Goal: Task Accomplishment & Management: Manage account settings

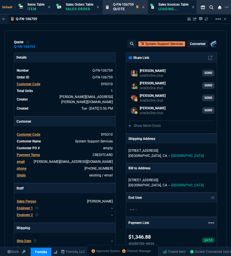
select select "12: [PERSON_NAME]"
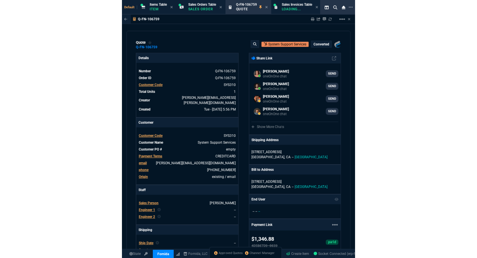
scroll to position [307, 0]
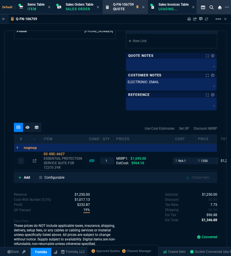
click at [109, 252] on span "Approved Quotes" at bounding box center [108, 251] width 24 height 5
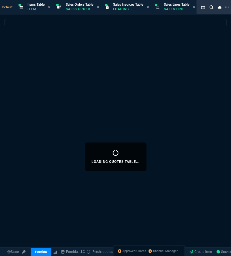
select select
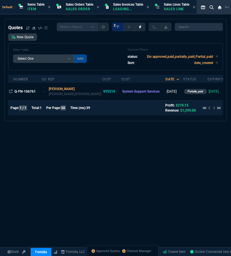
click at [52, 132] on div "Quotes Select a Report Fruit (MTD) APPROVED Quotes 2 New Quote Filter Table Sel…" at bounding box center [115, 156] width 231 height 275
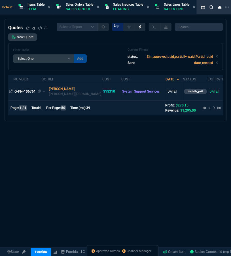
click at [31, 90] on span "Q-FN-106761" at bounding box center [24, 92] width 21 height 4
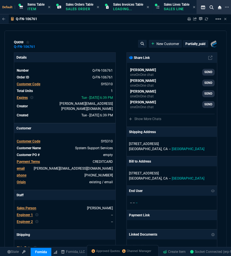
type input "25"
type input "324"
type input "1746.35"
type input "26"
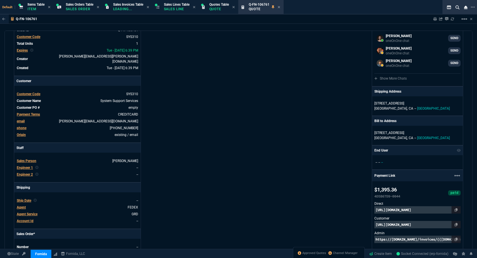
scroll to position [0, 0]
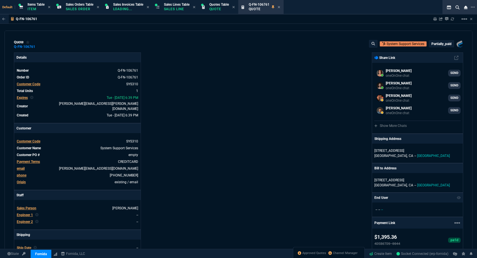
click at [231, 45] on p "partially_paid" at bounding box center [441, 44] width 20 height 5
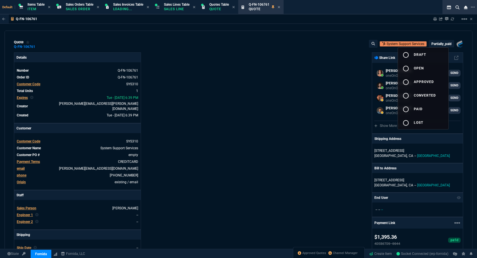
click at [231, 54] on button "radio_button_unchecked draft" at bounding box center [423, 55] width 50 height 14
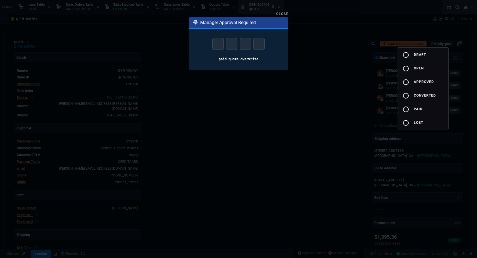
click at [231, 82] on div at bounding box center [238, 129] width 477 height 258
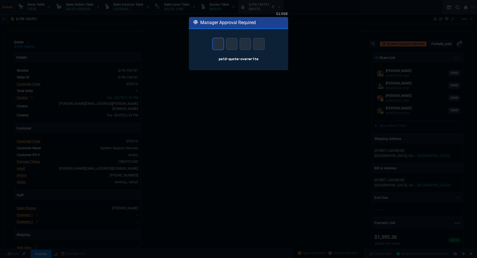
click at [220, 44] on input "text" at bounding box center [217, 44] width 11 height 12
type input "7"
type input "3"
type input "2"
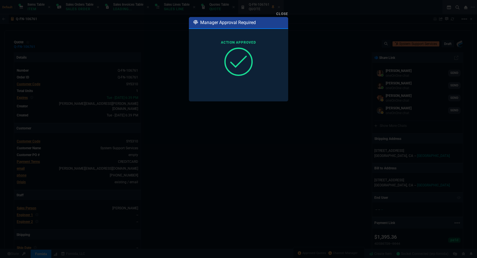
type input "25"
type input "324"
type input "26"
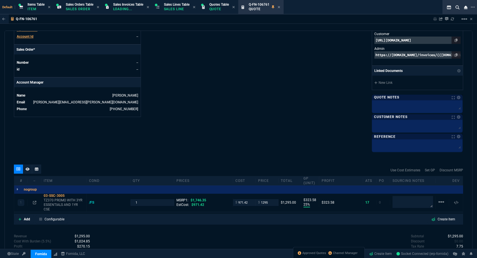
scroll to position [284, 0]
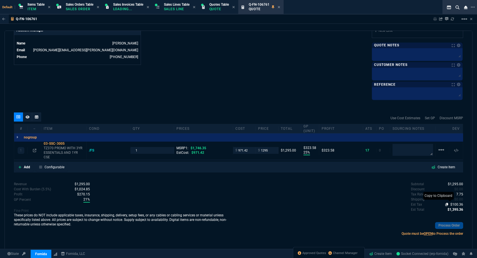
click at [231, 204] on icon at bounding box center [446, 204] width 3 height 3
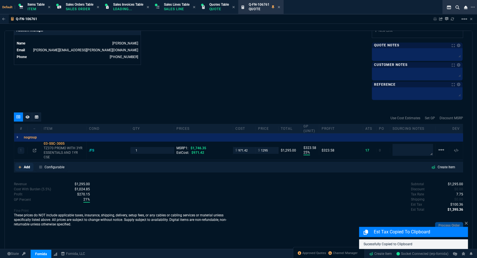
click at [27, 168] on p "Add" at bounding box center [27, 167] width 6 height 5
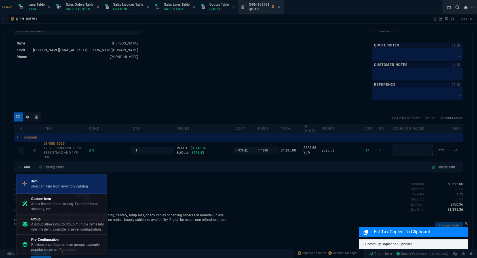
click at [57, 187] on p "Select an item from inventory catalog" at bounding box center [59, 186] width 57 height 5
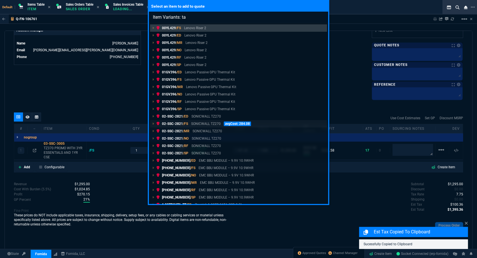
type input "Item Variants: tax"
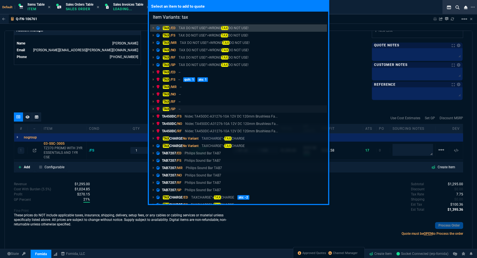
scroll to position [6, 0]
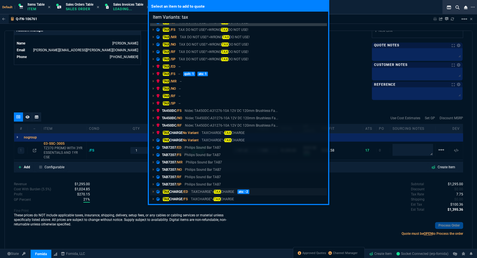
click at [181, 193] on p "TAX CHARGE /ED" at bounding box center [172, 191] width 32 height 5
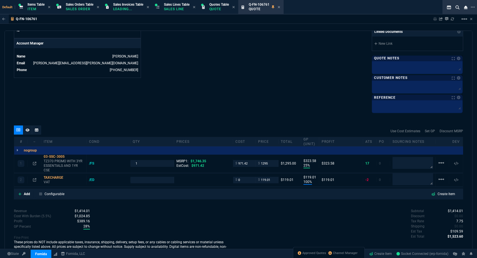
scroll to position [284, 0]
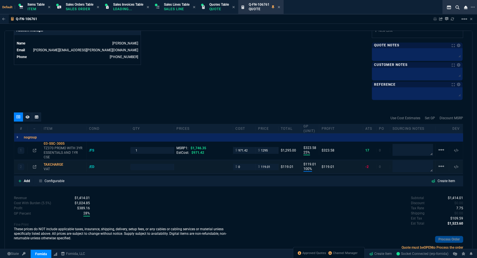
type input "25"
type input "324"
type input "100"
type input "119"
type input "26"
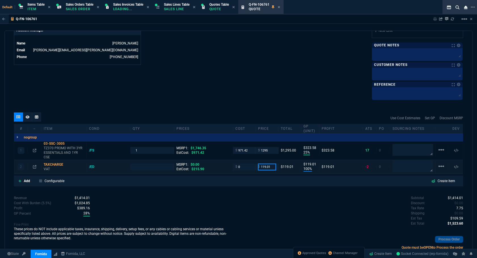
click at [231, 166] on input "119.01" at bounding box center [267, 167] width 18 height 7
paste input "00.3625"
type input "100.3625"
click at [231, 184] on div "Add Configurable Create Item" at bounding box center [238, 181] width 447 height 9
type input "1"
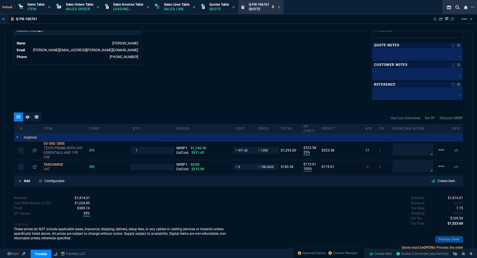
type input "100.3625"
type input "100"
click at [231, 208] on span "7.75" at bounding box center [459, 208] width 7 height 4
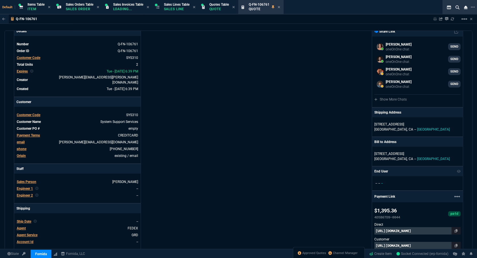
scroll to position [0, 0]
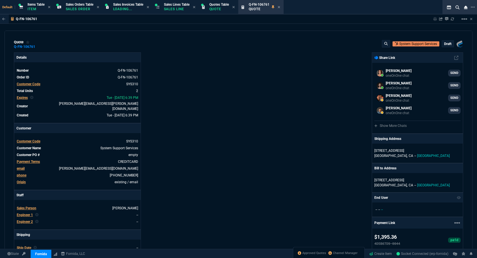
click at [231, 42] on p "draft" at bounding box center [447, 44] width 7 height 5
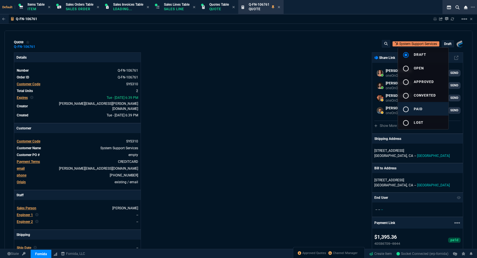
click at [231, 106] on button "radio_button_unchecked paid" at bounding box center [423, 109] width 50 height 14
click at [231, 113] on div at bounding box center [238, 129] width 477 height 258
type input "25"
type input "324"
type input "100"
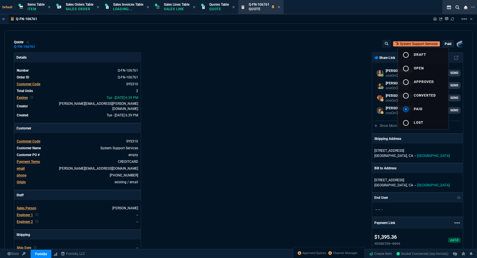
type input "100"
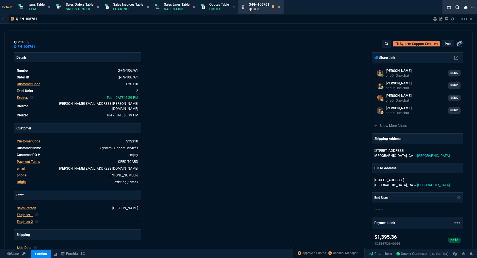
type input "1746.35"
type input "26"
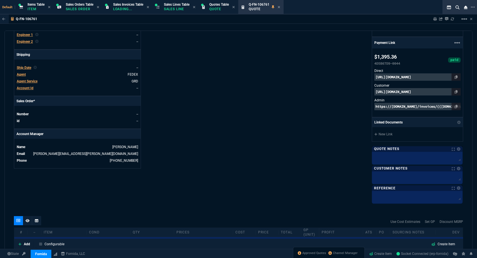
scroll to position [293, 0]
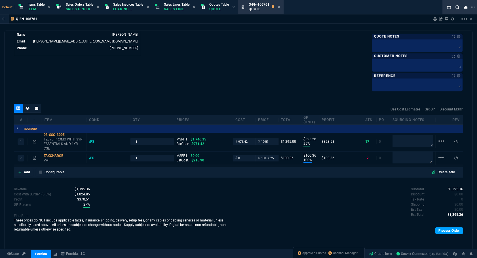
click at [231, 229] on link "Process Order" at bounding box center [449, 230] width 28 height 7
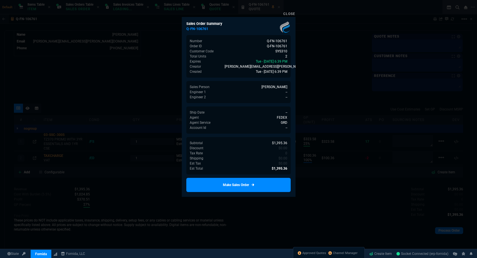
click at [150, 202] on div at bounding box center [238, 129] width 477 height 258
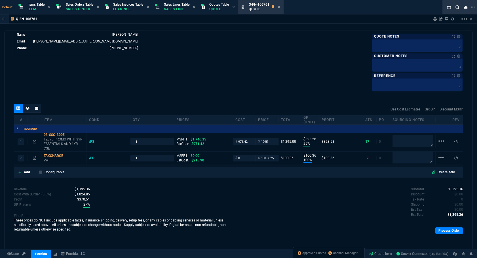
click at [231, 234] on div "Process Order" at bounding box center [351, 231] width 225 height 12
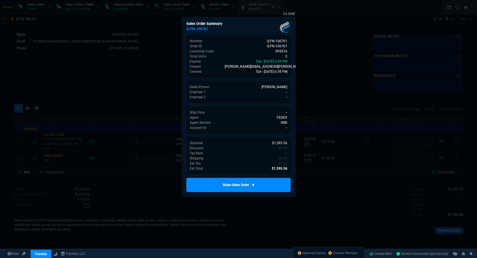
click at [231, 184] on link "Make Sales Order" at bounding box center [238, 185] width 104 height 14
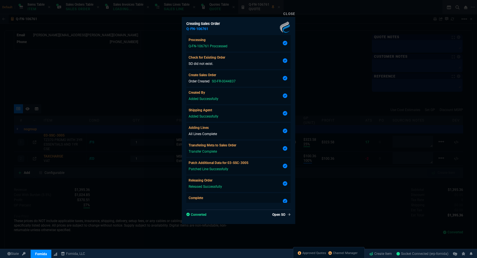
type input "25"
type input "324"
type input "100"
type input "26"
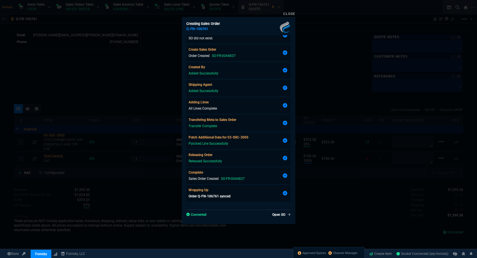
scroll to position [286, 0]
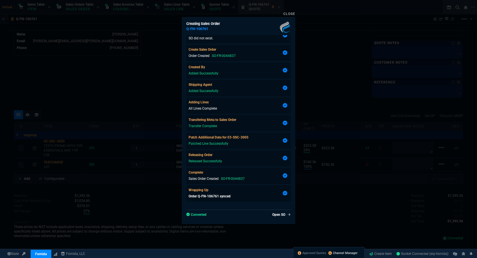
click at [231, 252] on span "Channel Manager" at bounding box center [345, 253] width 25 height 5
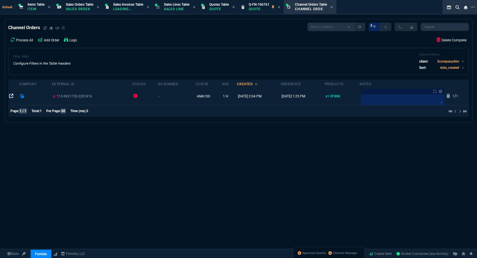
click at [13, 96] on icon at bounding box center [11, 96] width 5 height 5
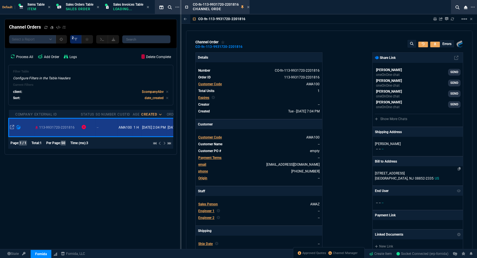
type input "100"
type input "45"
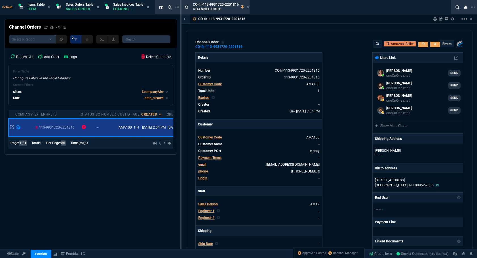
type input "245.06"
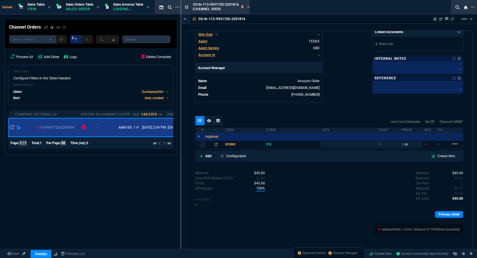
type input "82"
click at [231, 216] on link "Process Order" at bounding box center [449, 214] width 28 height 7
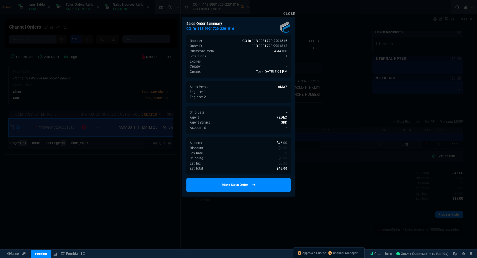
click at [231, 182] on link "Make Sales Order" at bounding box center [238, 185] width 104 height 14
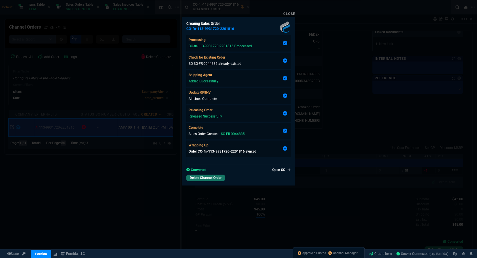
type input "100"
type input "45"
type input "82"
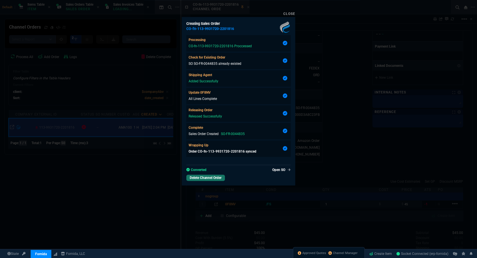
click at [231, 185] on div at bounding box center [238, 129] width 477 height 258
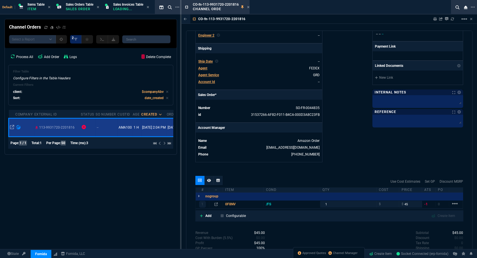
scroll to position [47, 0]
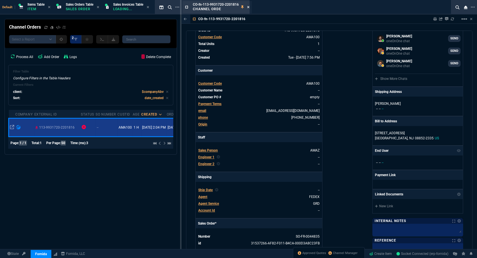
click at [231, 7] on icon at bounding box center [248, 6] width 3 height 3
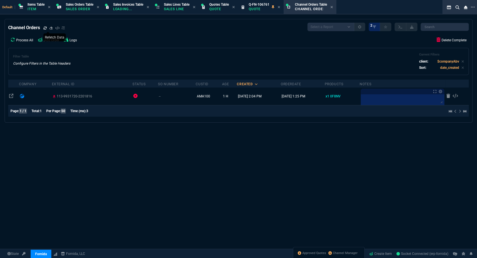
click at [44, 30] on icon at bounding box center [44, 27] width 3 height 3
click at [231, 46] on div "Process All Add Order Logs Delete Complete Filter Table Configure Filters in th…" at bounding box center [238, 55] width 461 height 41
click at [231, 43] on link "Delete Complete" at bounding box center [451, 40] width 35 height 11
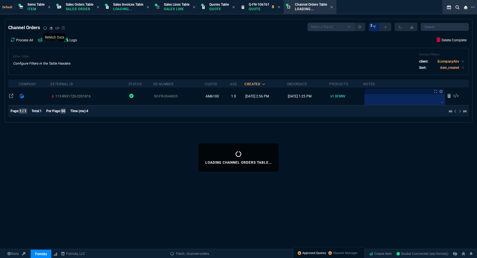
click at [231, 253] on span "Approved Quotes" at bounding box center [314, 253] width 24 height 5
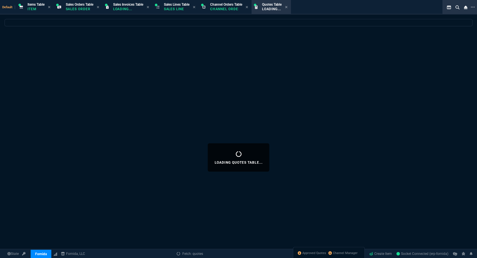
select select
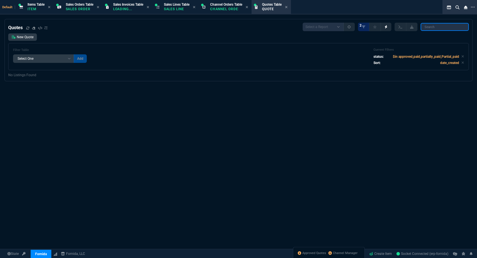
click at [231, 28] on input "search" at bounding box center [445, 27] width 48 height 8
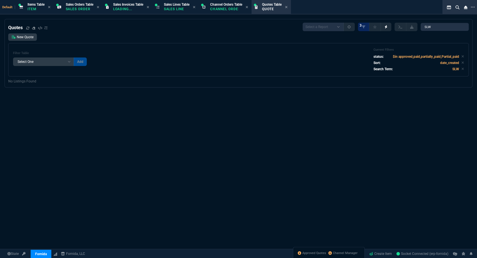
click at [231, 102] on div "Quotes Select a Report Fruit (MTD) APPROVED Quotes 3 SLW New Quote Filter Table…" at bounding box center [238, 157] width 477 height 277
click at [231, 57] on icon at bounding box center [462, 56] width 3 height 3
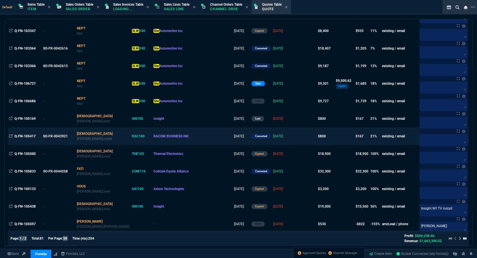
scroll to position [0, 0]
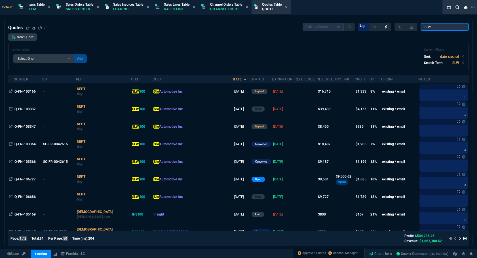
click at [231, 28] on input "SLW" at bounding box center [445, 27] width 48 height 8
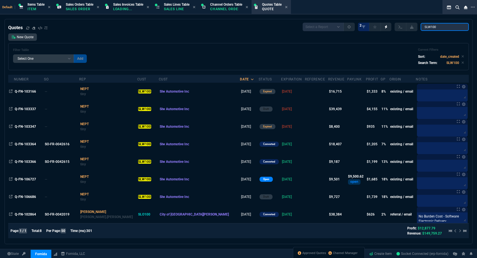
type input "SLW100"
click at [231, 52] on div "Filter Table Select One Add Filter () creator (creator) Cust (headers.customerN…" at bounding box center [238, 57] width 451 height 18
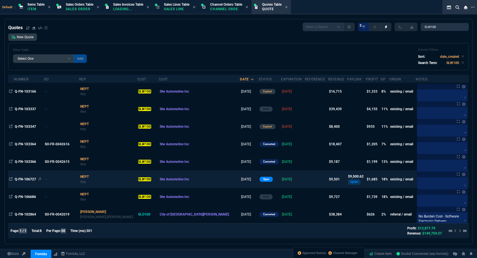
click at [23, 178] on span "Q-FN-106727" at bounding box center [25, 180] width 21 height 4
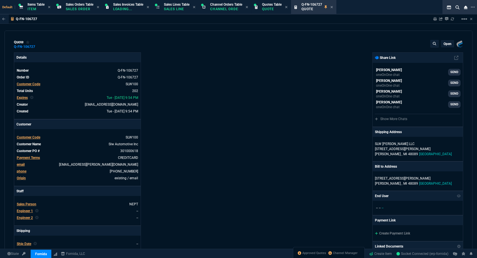
type input "19"
type input "8"
type input "18"
type input "145"
type input "100"
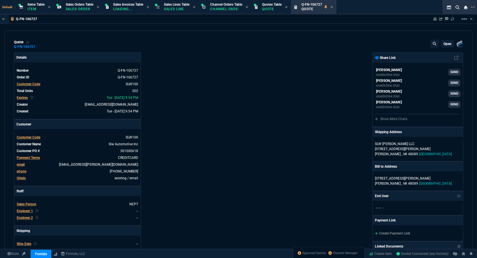
type input "314"
type input "28"
type input "3"
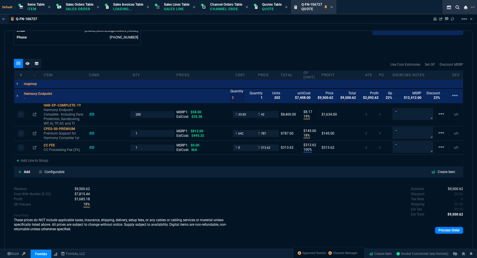
scroll to position [309, 0]
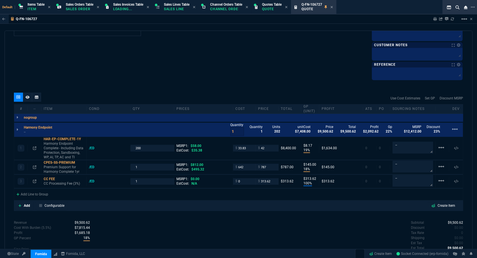
click at [231, 82] on div "quote Q-FN-106727 open Fornida, LLC [STREET_ADDRESS] Details Number Q-FN-106727…" at bounding box center [239, 141] width 468 height 220
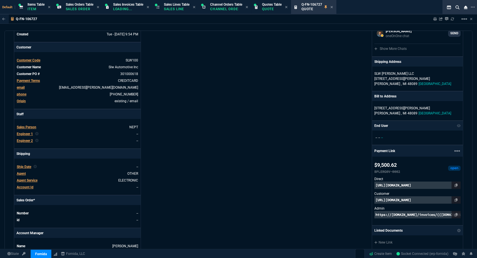
scroll to position [0, 0]
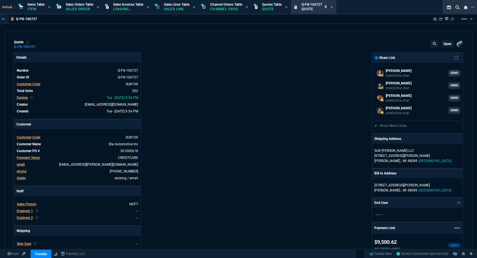
click at [231, 159] on div "Fornida, LLC [STREET_ADDRESS] Share Link [PERSON_NAME] oneOnOne chat SEND [PERS…" at bounding box center [351, 220] width 225 height 336
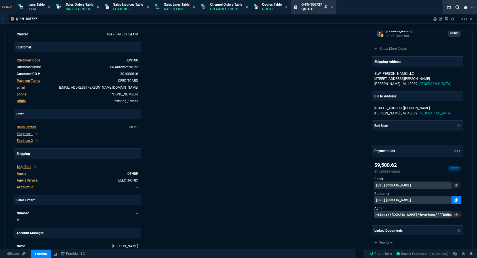
click at [231, 199] on icon at bounding box center [456, 200] width 3 height 3
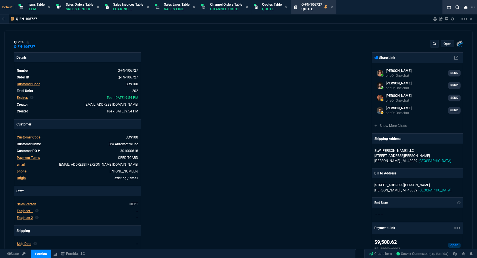
click at [195, 156] on div "Details Number Q-FN-106727 Order ID Q-FN-106727 Customer Code SLW100 Total Unit…" at bounding box center [126, 220] width 225 height 336
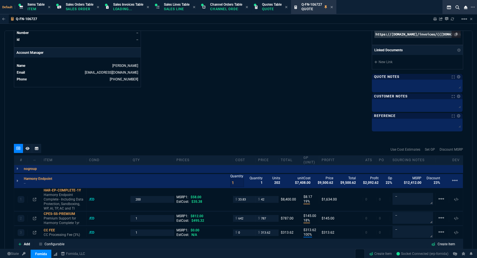
scroll to position [343, 0]
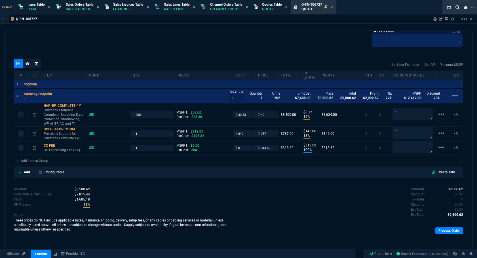
click at [231, 208] on div "Subtotal $9,500.62 Discount $0.00 Tax Rate 0 Shipping $0.00 Est Tax $0.00 Est T…" at bounding box center [351, 202] width 225 height 31
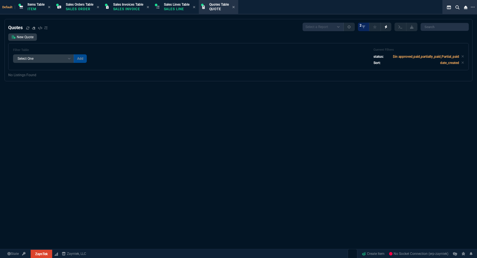
select select
